Goal: Navigation & Orientation: Go to known website

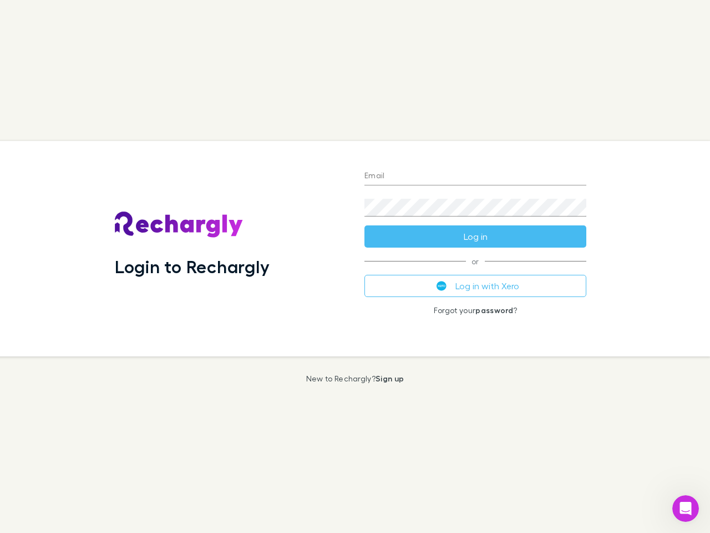
click at [355, 266] on div "Login to Rechargly" at bounding box center [231, 248] width 250 height 215
click at [476, 176] on input "Email" at bounding box center [476, 177] width 222 height 18
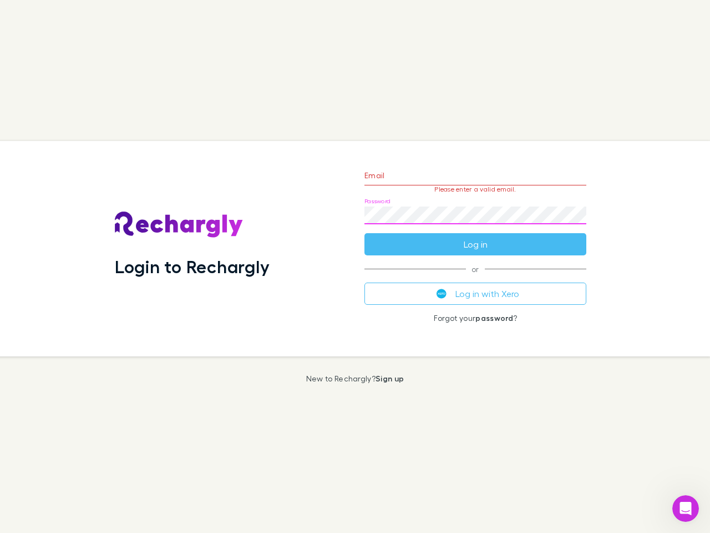
click at [476, 236] on form "Email Please enter a valid email. Password Log in" at bounding box center [476, 207] width 222 height 97
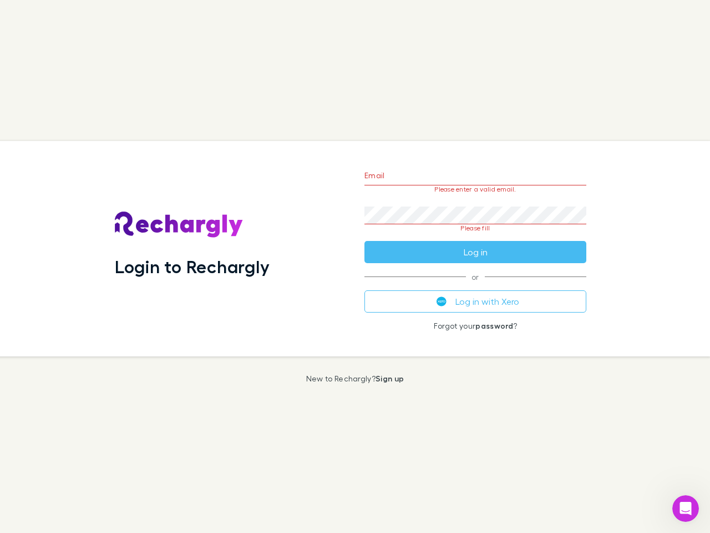
click at [476, 286] on div "Email Please enter a valid email. Password Please fill Log in or Log in with Xe…" at bounding box center [476, 248] width 240 height 215
click at [686, 508] on icon "Open Intercom Messenger" at bounding box center [686, 508] width 18 height 18
